Goal: Book appointment/travel/reservation

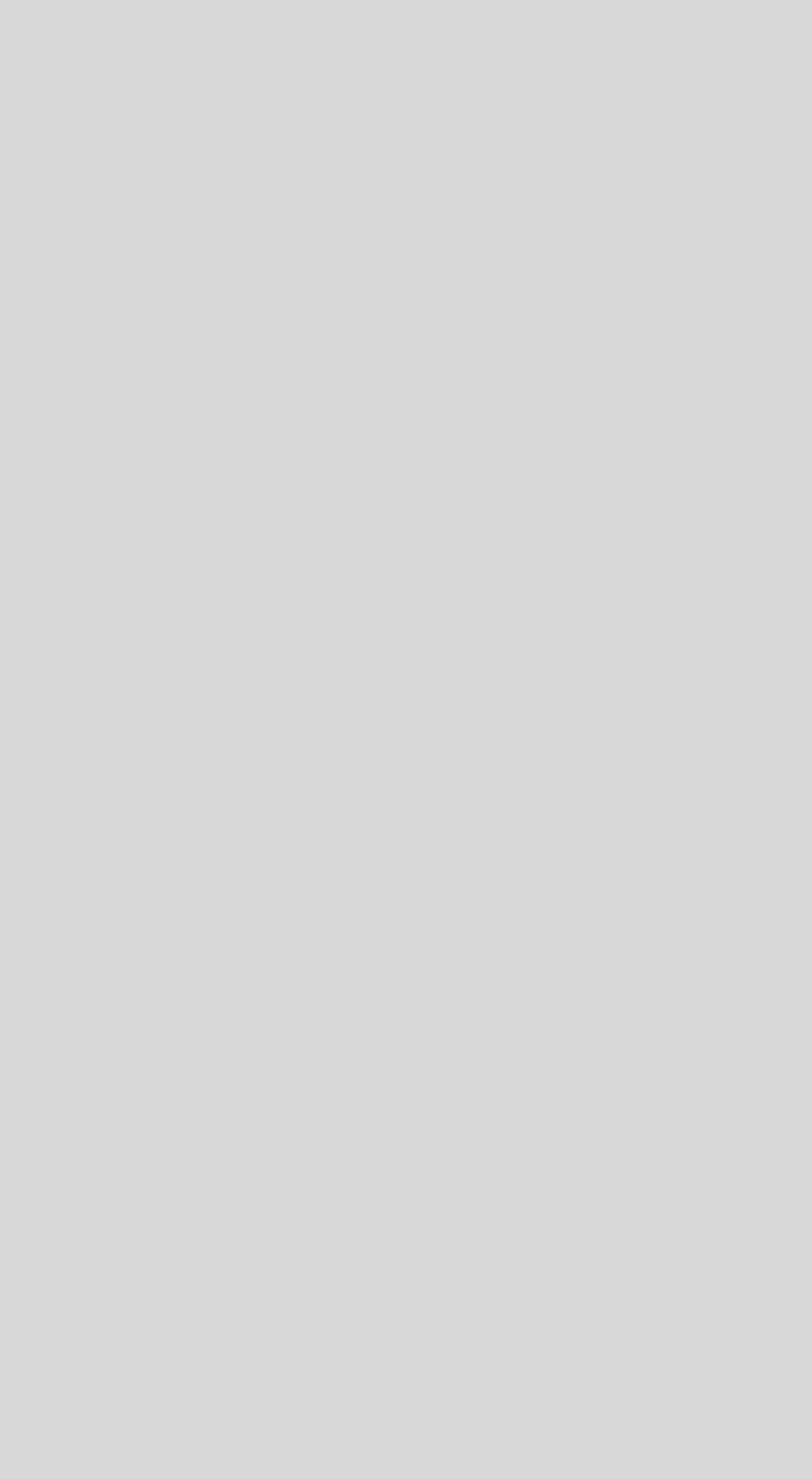
select select "es"
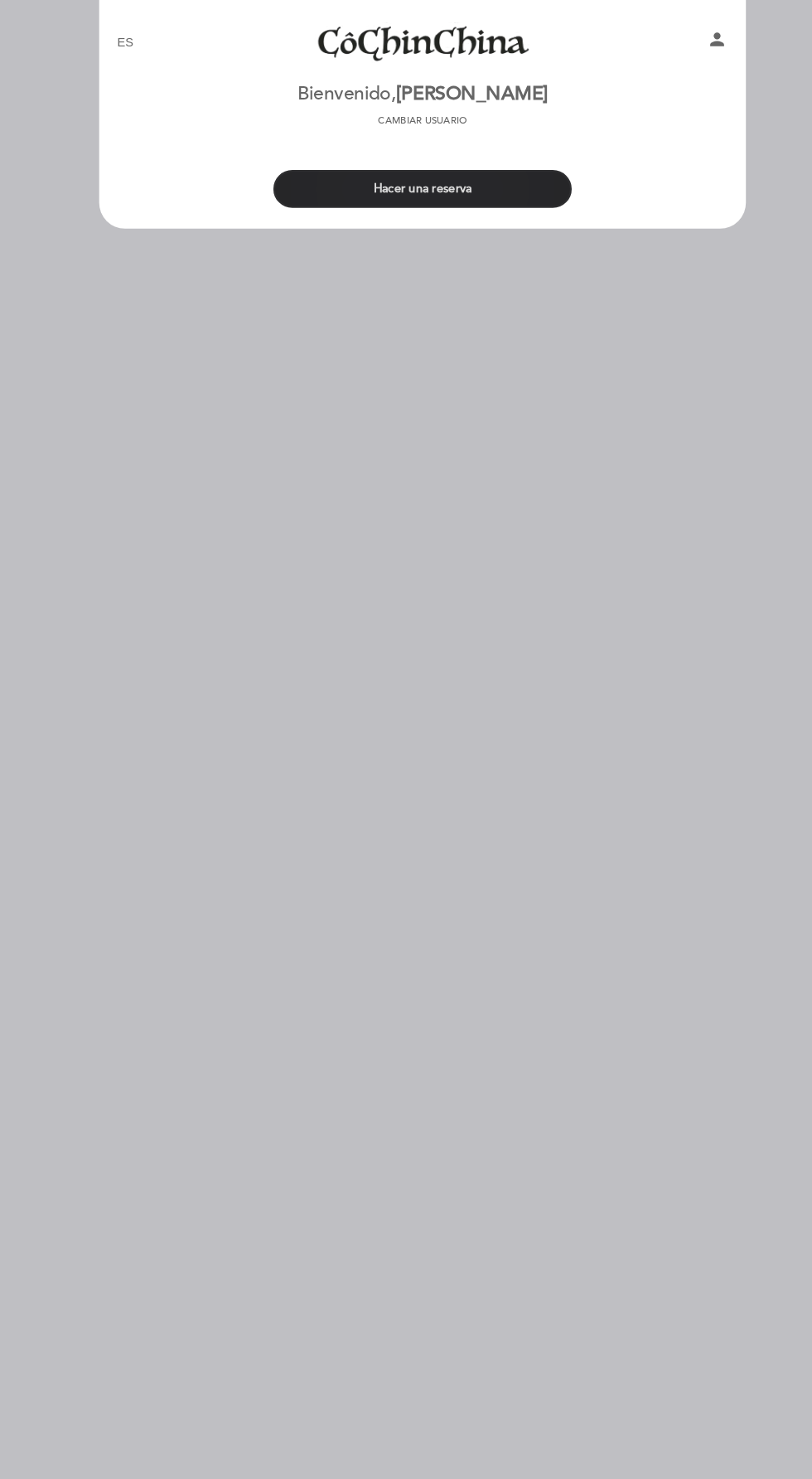
click at [501, 176] on button "Hacer una reserva" at bounding box center [406, 182] width 287 height 36
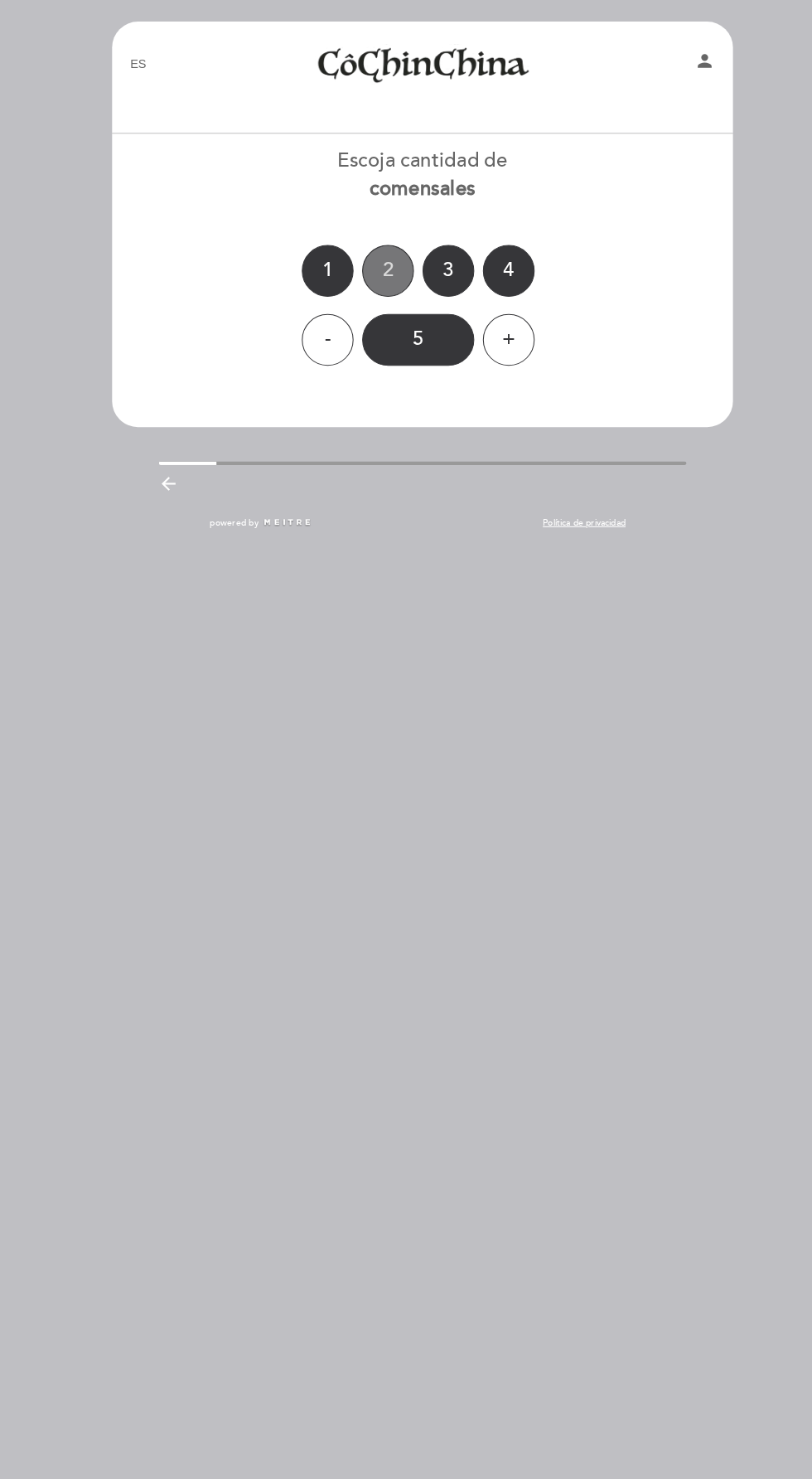
click at [372, 258] on div "2" at bounding box center [373, 261] width 49 height 49
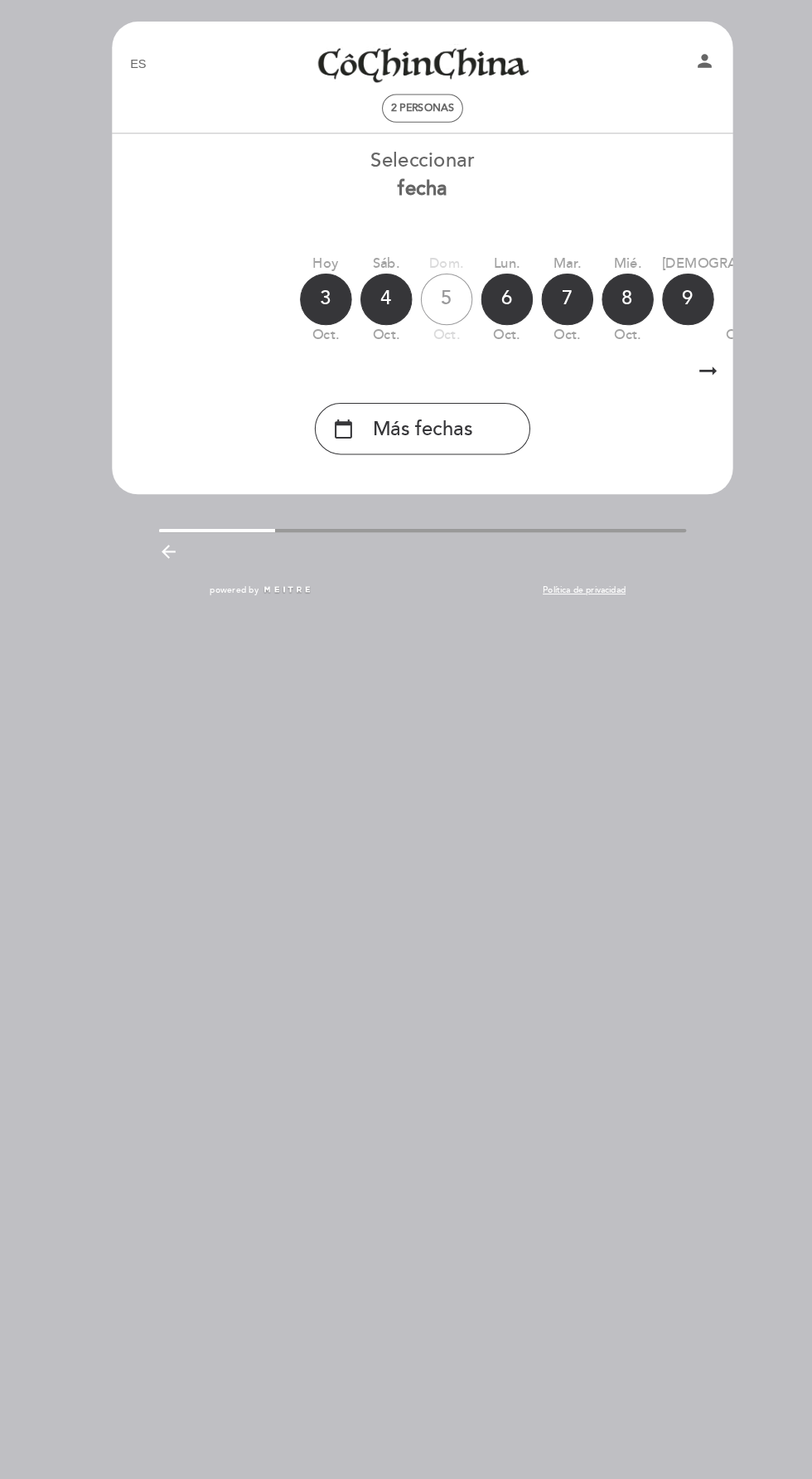
click at [676, 68] on button "person" at bounding box center [677, 61] width 20 height 25
select select "es"
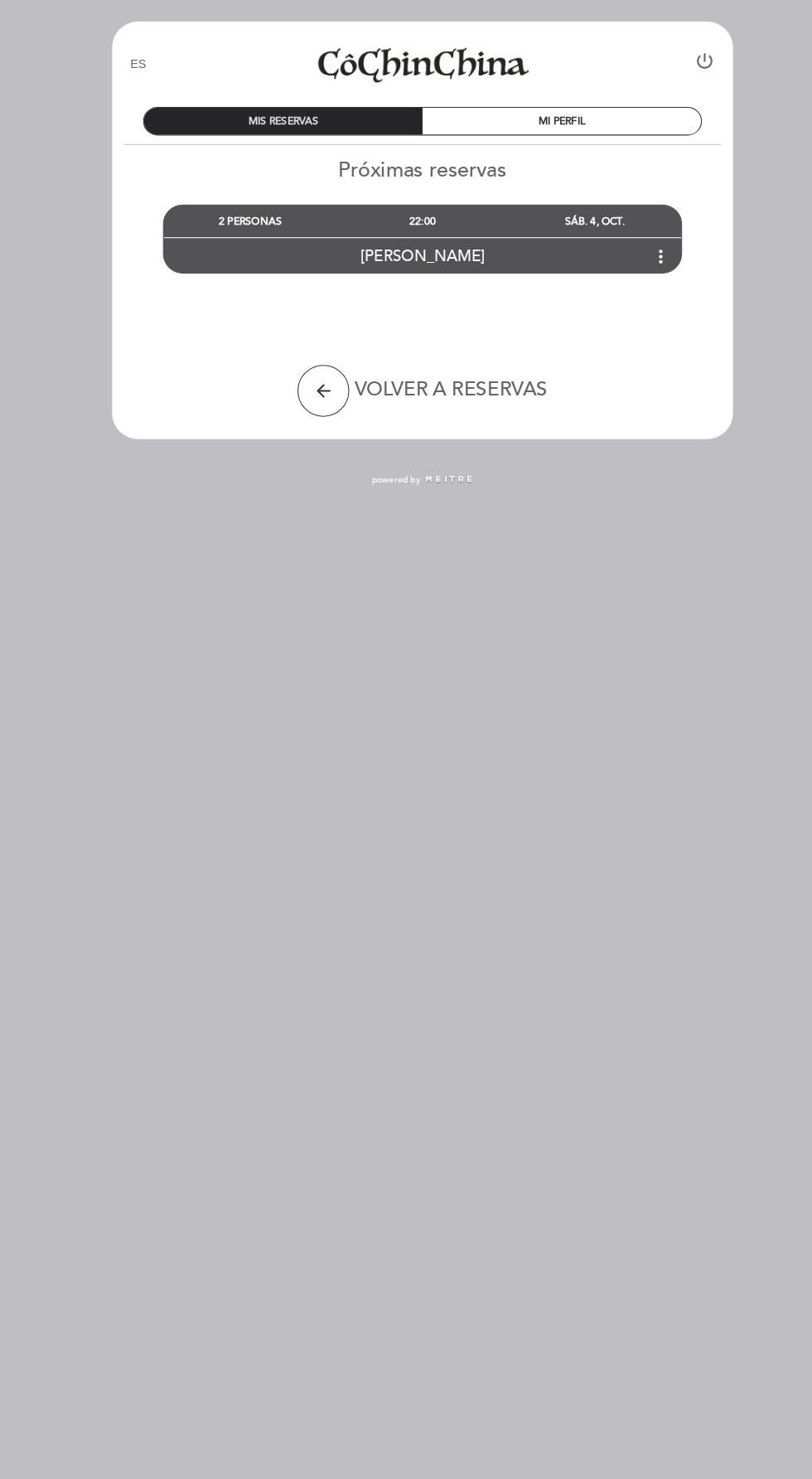
click at [341, 104] on div "MIS RESERVAS" at bounding box center [273, 116] width 268 height 26
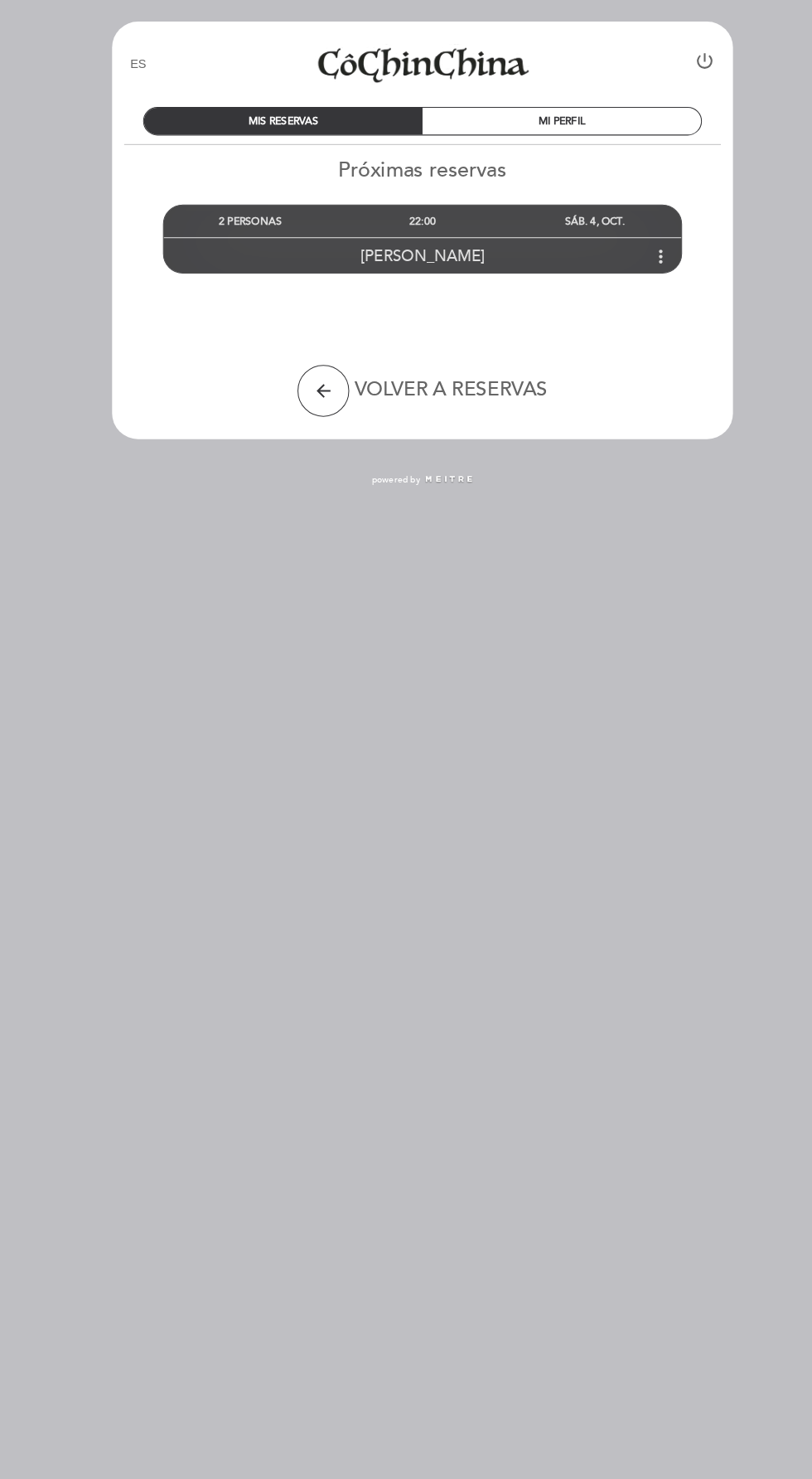
click at [560, 247] on div "[PERSON_NAME] more_vert" at bounding box center [406, 245] width 497 height 35
